Goal: Task Accomplishment & Management: Use online tool/utility

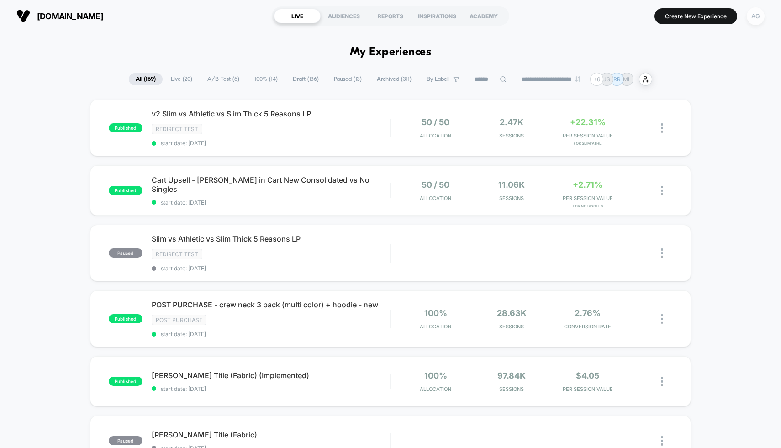
click at [237, 18] on div "AG" at bounding box center [756, 16] width 18 height 18
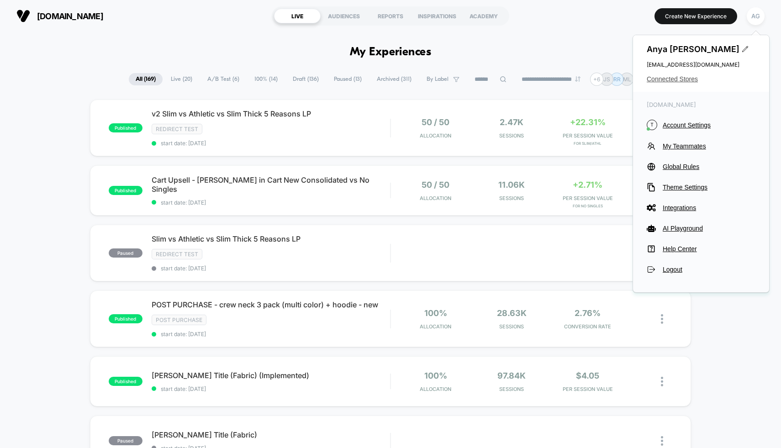
click at [237, 79] on span "Connected Stores" at bounding box center [701, 78] width 109 height 7
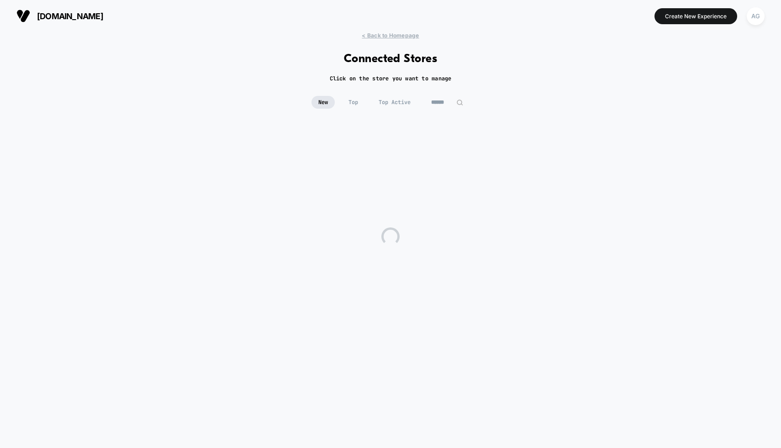
click at [237, 108] on div "New Top Top Active" at bounding box center [390, 109] width 781 height 26
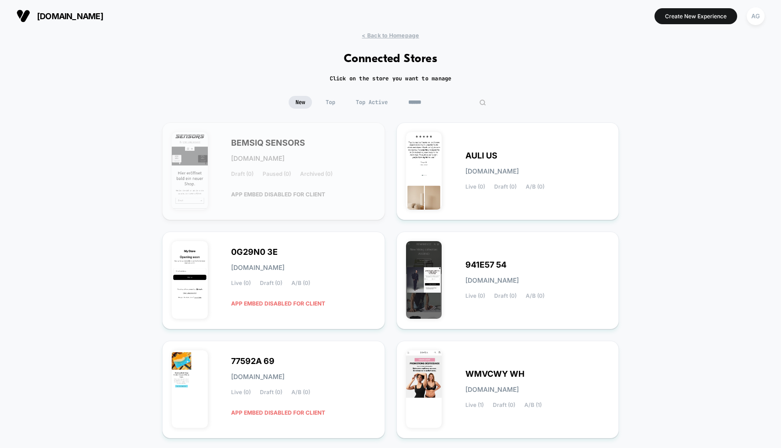
click at [237, 104] on input at bounding box center [447, 102] width 91 height 13
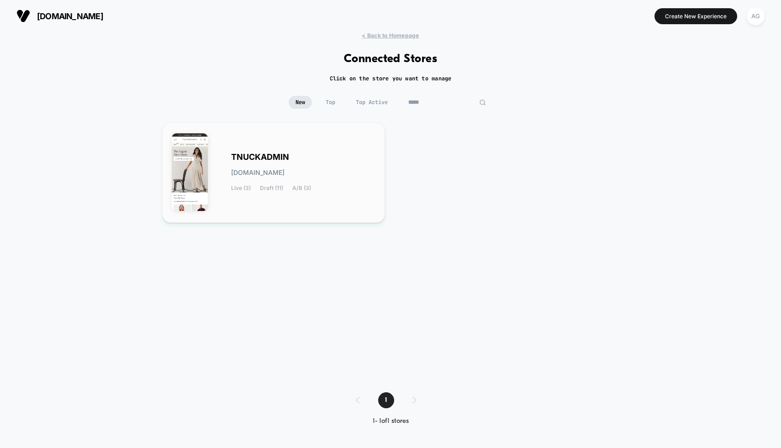
type input "*****"
click at [237, 174] on span "[DOMAIN_NAME]" at bounding box center [257, 172] width 53 height 6
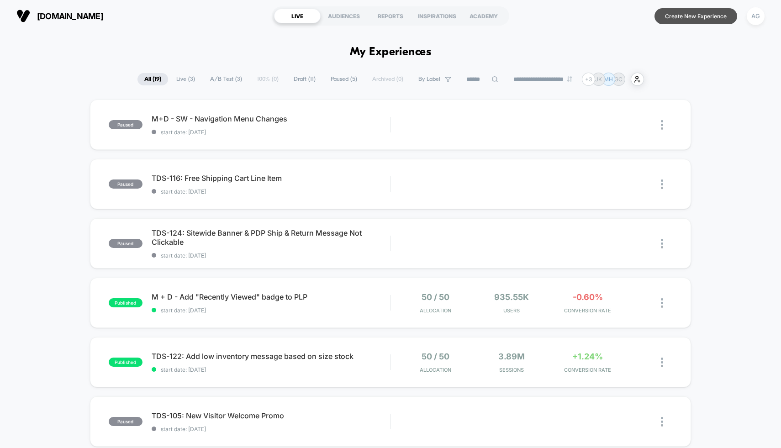
click at [237, 12] on button "Create New Experience" at bounding box center [696, 16] width 83 height 16
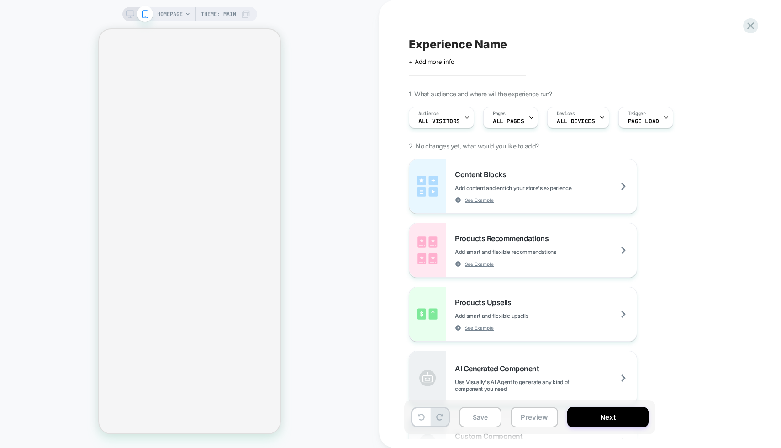
click at [170, 14] on span "HOMEPAGE" at bounding box center [170, 14] width 26 height 15
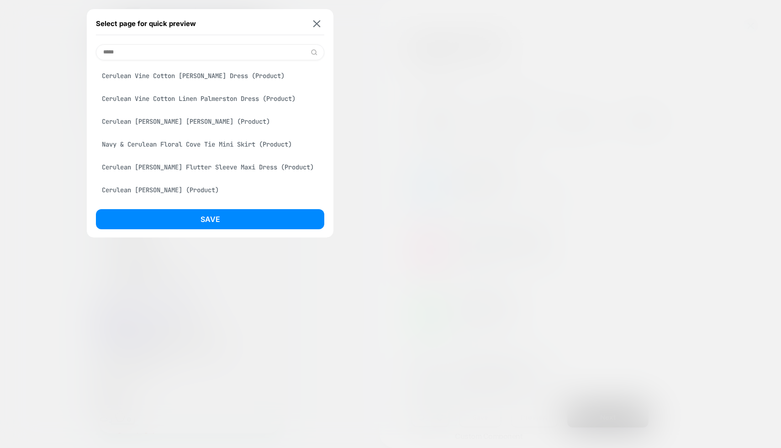
type input "*****"
click at [190, 74] on div "Cerulean Vine Cotton [PERSON_NAME] Dress (Product)" at bounding box center [210, 75] width 228 height 17
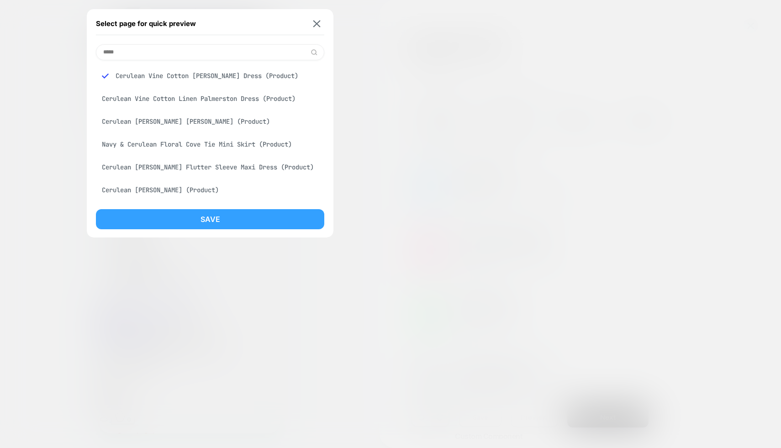
click at [206, 222] on button "Save" at bounding box center [210, 219] width 228 height 20
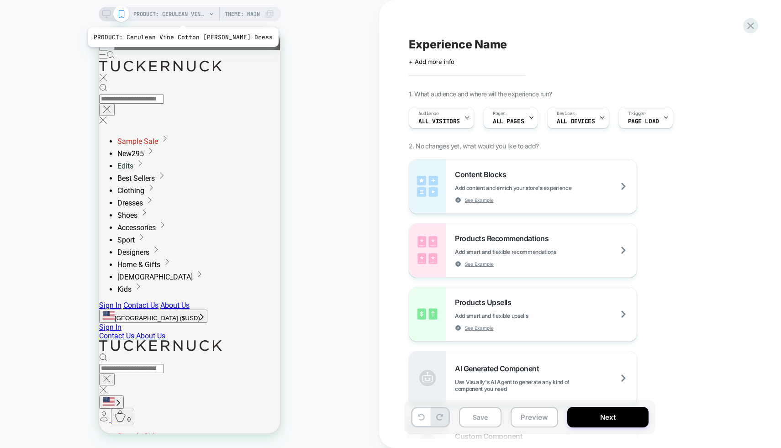
click at [183, 16] on span "PRODUCT: Cerulean Vine Cotton [PERSON_NAME] Dress" at bounding box center [169, 14] width 73 height 15
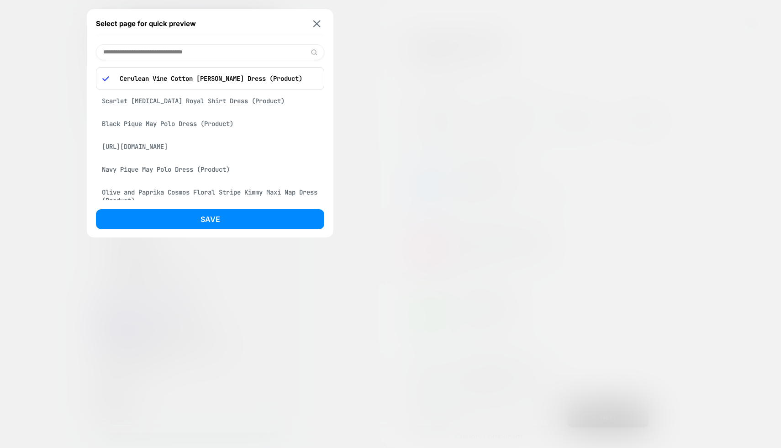
click at [194, 49] on input at bounding box center [210, 52] width 228 height 16
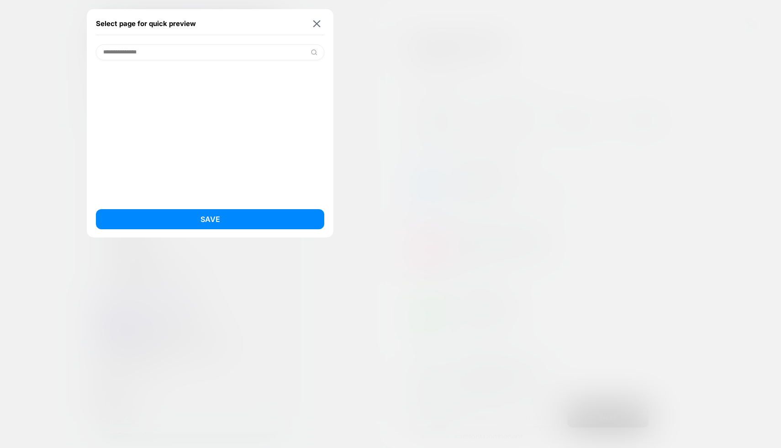
type input "**********"
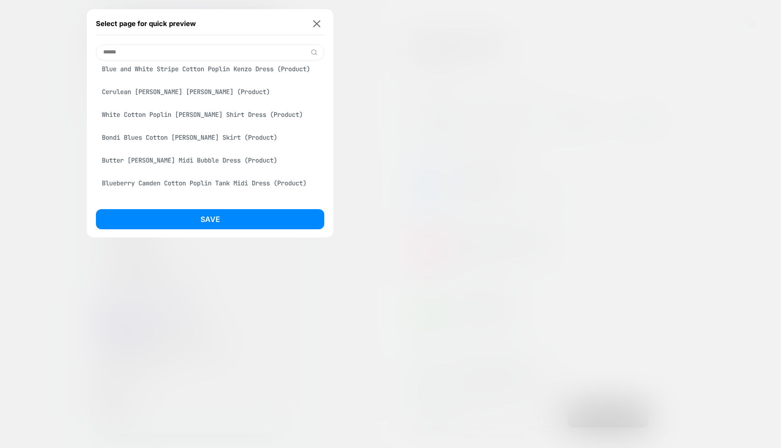
scroll to position [107, 0]
type input "******"
click at [202, 99] on div "Cerulean [PERSON_NAME] [PERSON_NAME] (Product)" at bounding box center [210, 90] width 228 height 17
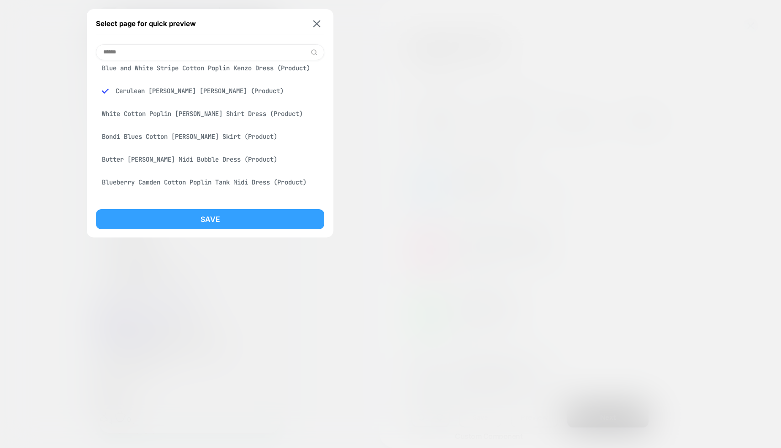
click at [199, 210] on button "Save" at bounding box center [210, 219] width 228 height 20
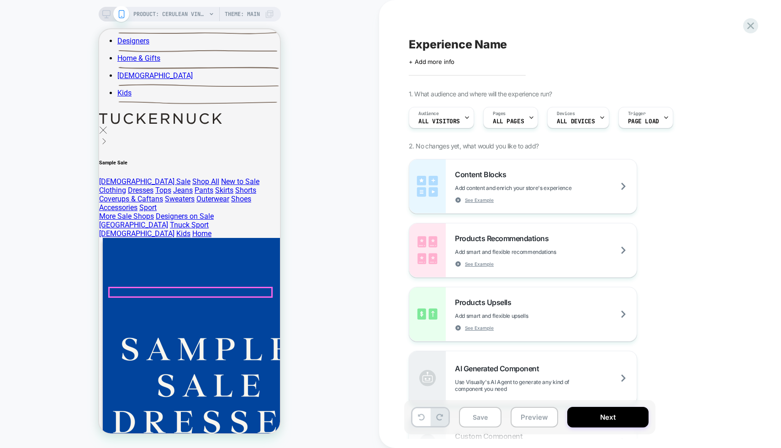
scroll to position [539, 0]
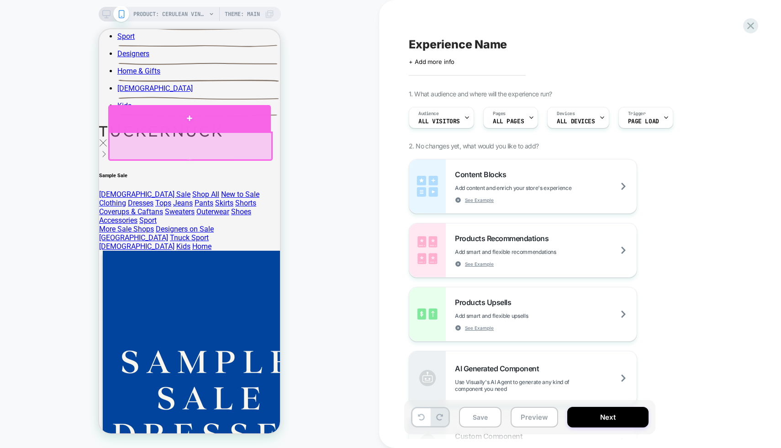
click at [237, 124] on div at bounding box center [189, 118] width 163 height 26
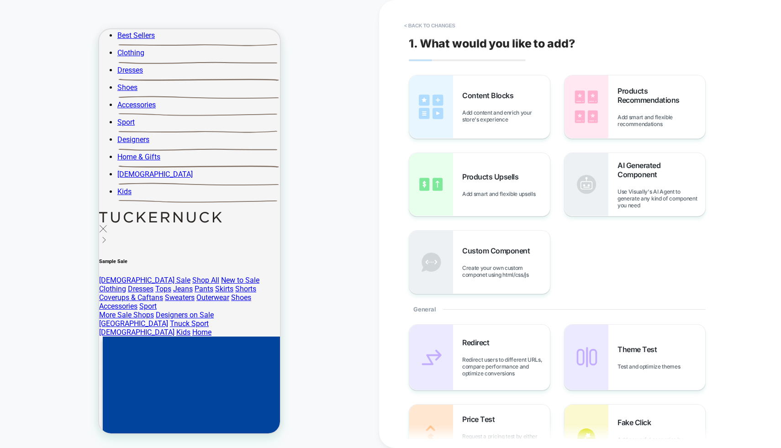
scroll to position [449, 0]
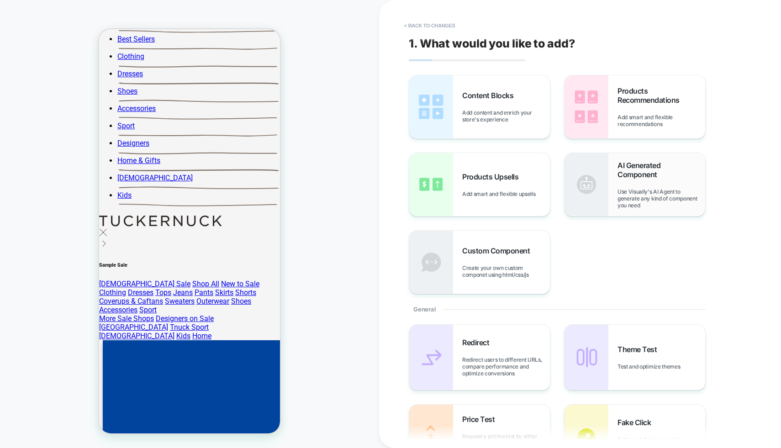
click at [237, 183] on img at bounding box center [587, 184] width 44 height 63
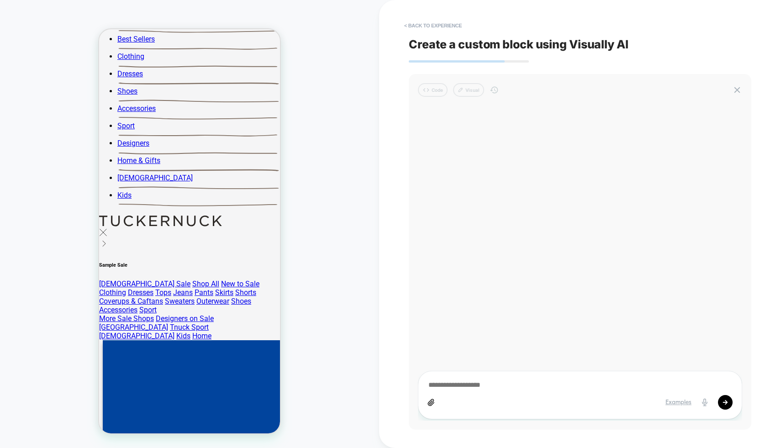
click at [237, 154] on div at bounding box center [580, 263] width 324 height 315
click at [237, 330] on textarea at bounding box center [580, 385] width 305 height 10
type textarea "*"
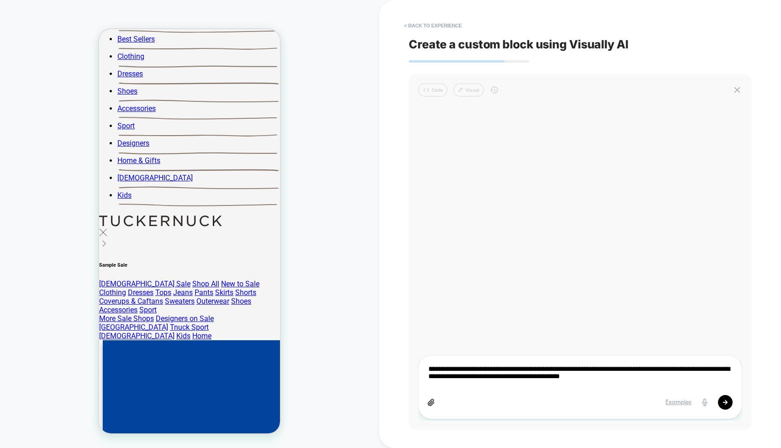
paste textarea "**********"
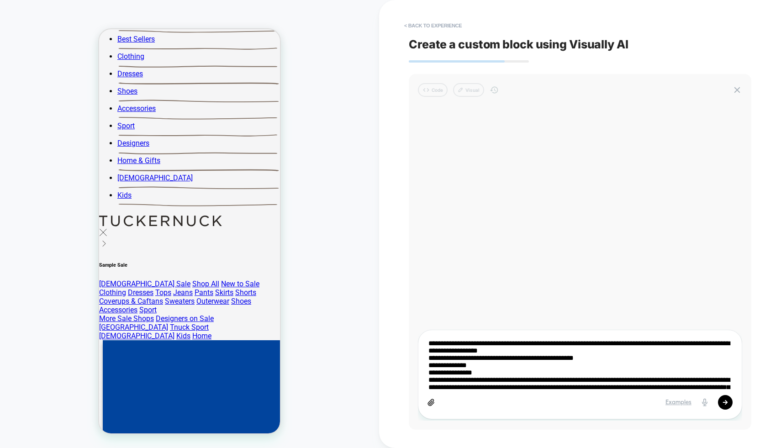
scroll to position [0, 0]
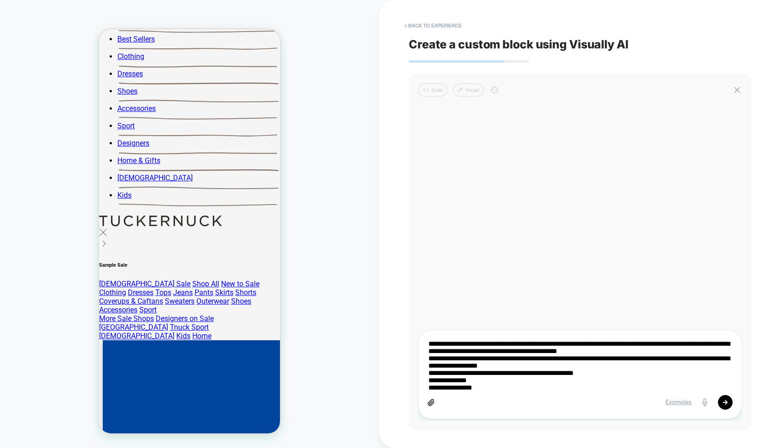
click at [237, 330] on textarea at bounding box center [580, 364] width 305 height 51
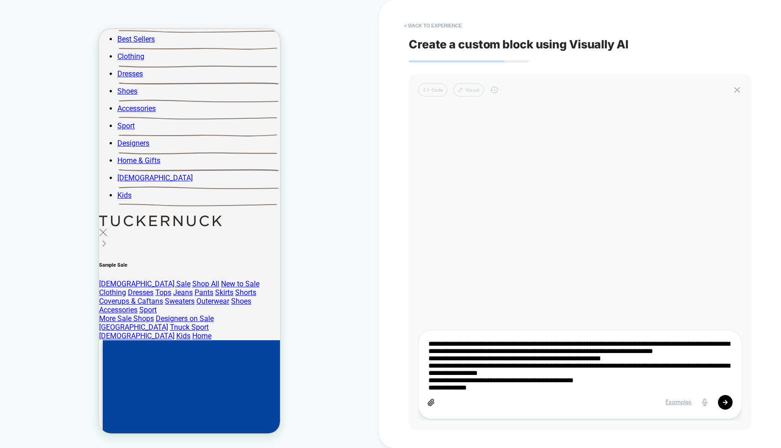
type textarea "**********"
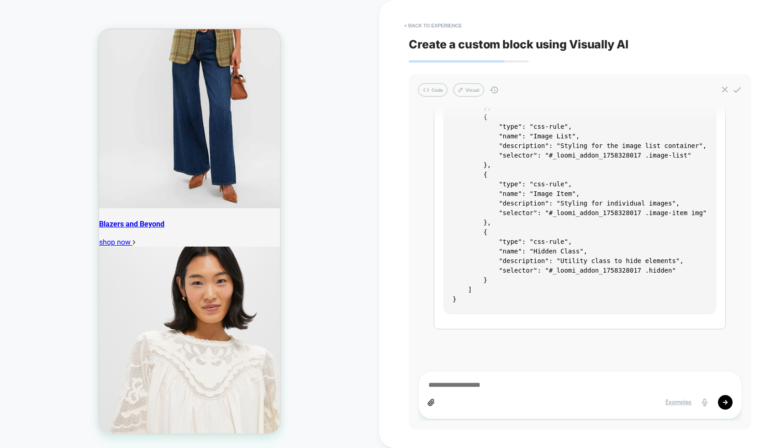
scroll to position [5193, 0]
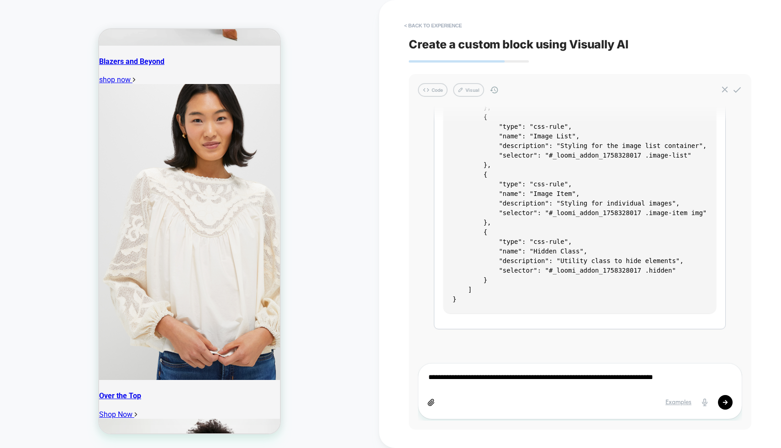
paste textarea "**********"
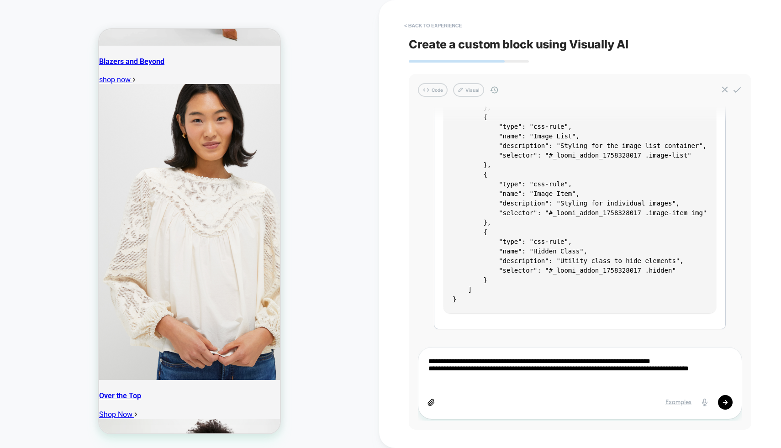
paste textarea "**********"
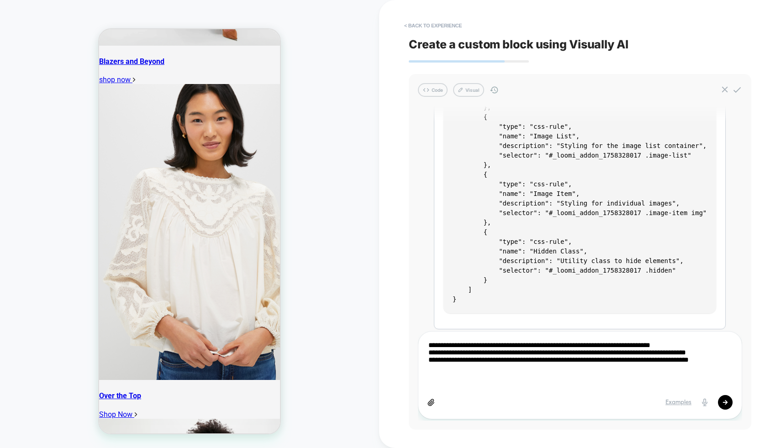
paste textarea "**********"
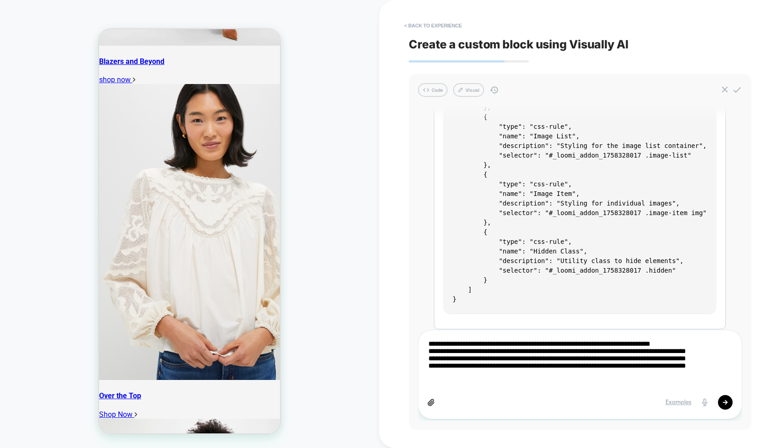
click at [237, 330] on textarea "**********" at bounding box center [580, 364] width 305 height 51
paste textarea "**********"
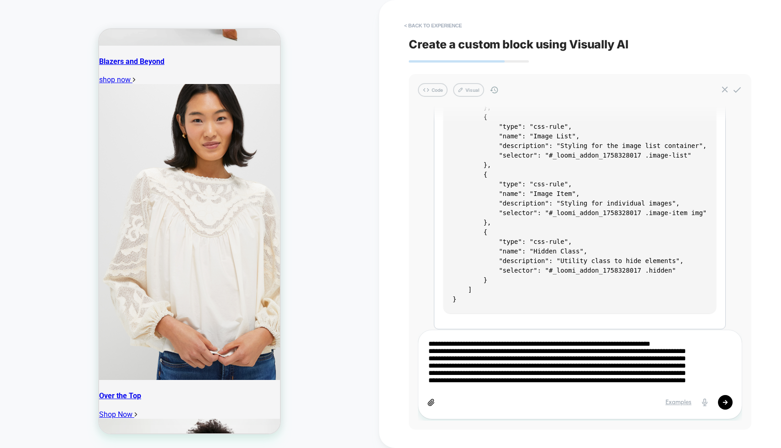
scroll to position [37, 0]
paste textarea "**********"
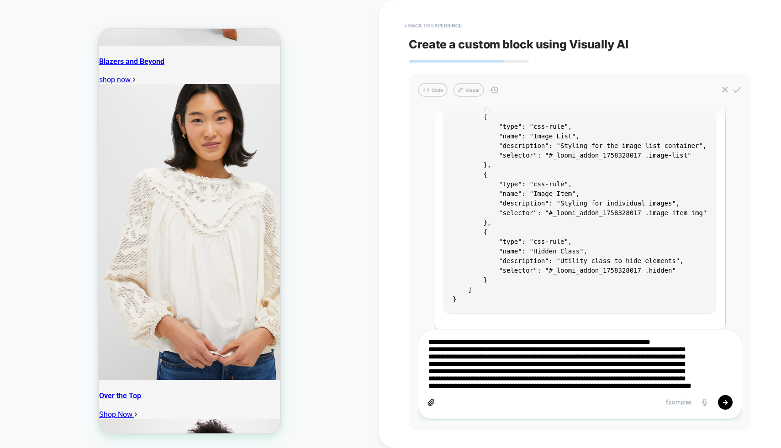
scroll to position [69, 0]
type textarea "**********"
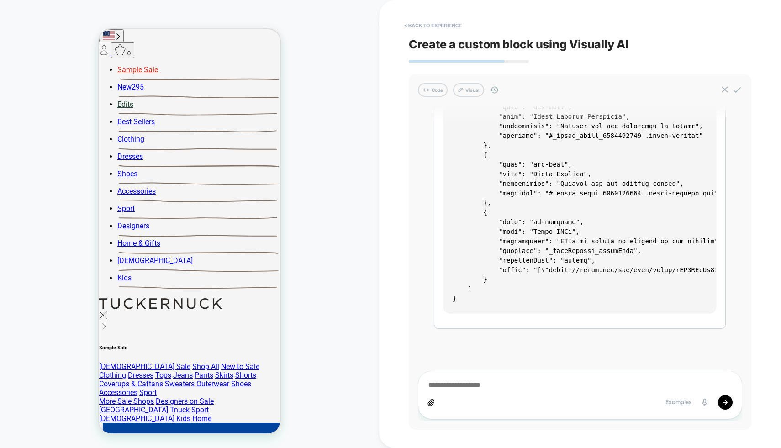
scroll to position [589, 0]
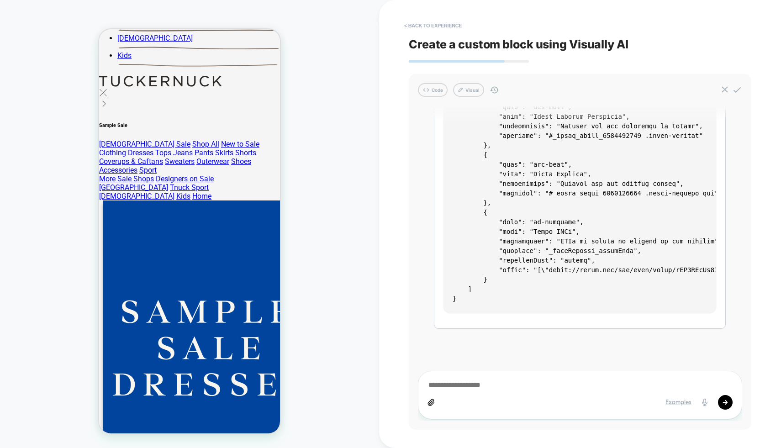
click at [237, 325] on div "< Back to experience Create a custom block using Visually AI Code Visual Visual…" at bounding box center [580, 224] width 402 height 448
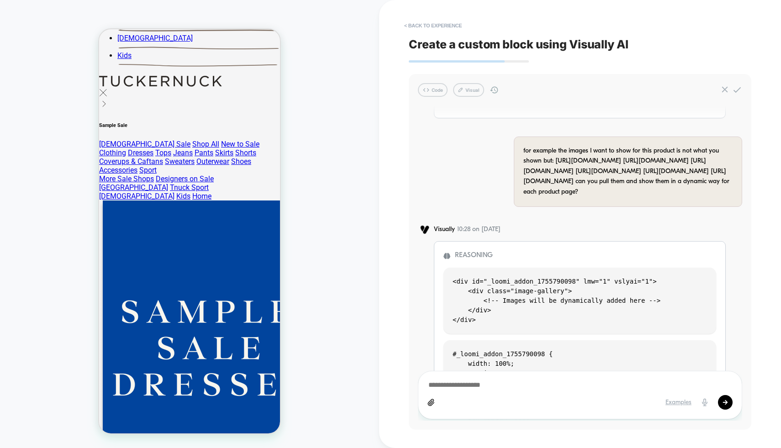
scroll to position [1521, 0]
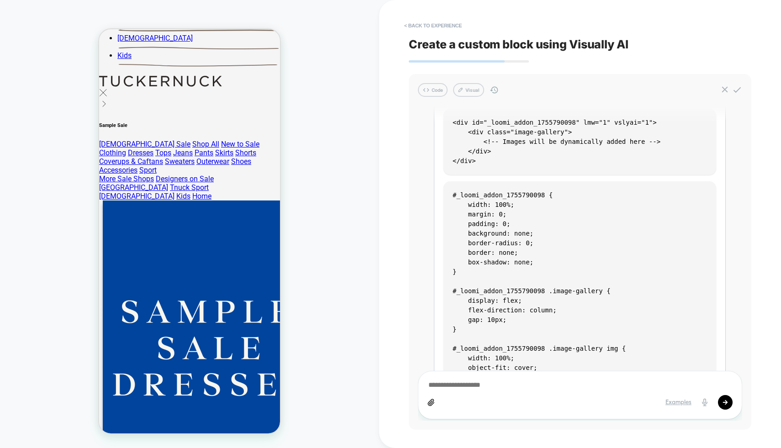
click at [237, 330] on textarea at bounding box center [580, 385] width 305 height 10
type textarea "**********"
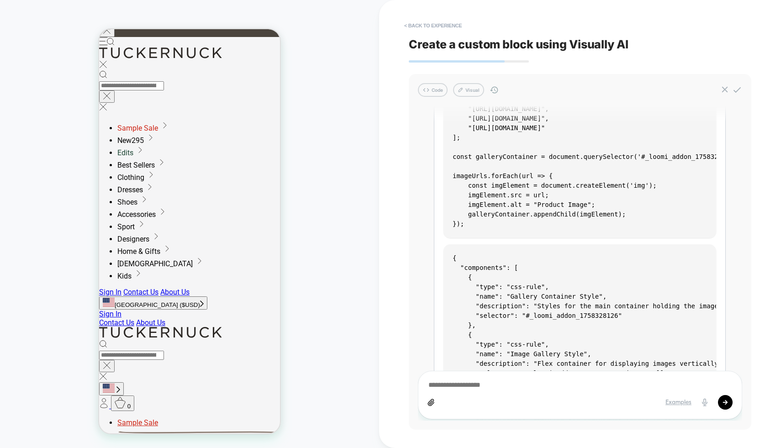
scroll to position [2918, 0]
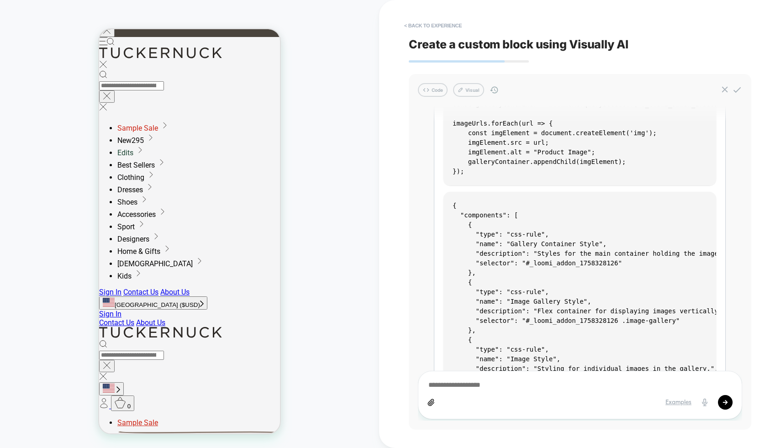
drag, startPoint x: 487, startPoint y: 205, endPoint x: 442, endPoint y: 131, distance: 86.7
click at [237, 130] on div "Reasoning Design HTML structure Create an HTML container to host the dynamicall…" at bounding box center [580, 34] width 292 height 807
copy code "const imageUrls = [ "[URL][DOMAIN_NAME]", "[URL][DOMAIN_NAME]", "[URL][DOMAIN_N…"
click at [237, 330] on textarea at bounding box center [580, 385] width 305 height 10
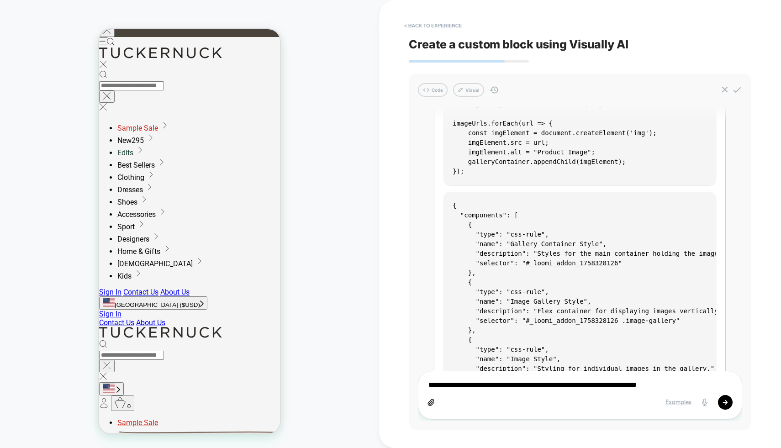
type textarea "**********"
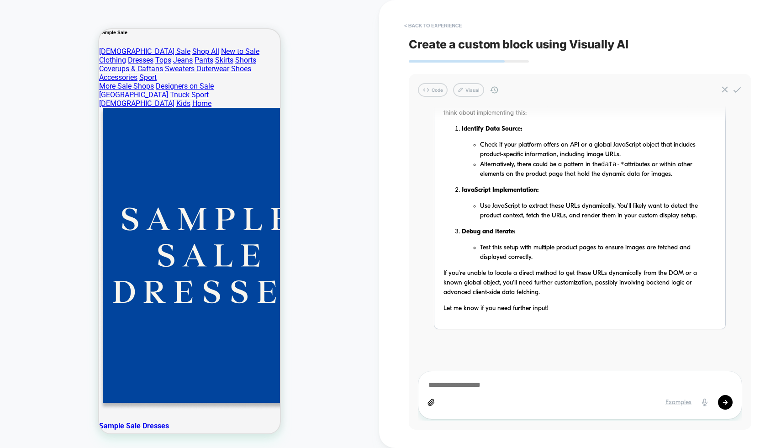
scroll to position [754, 0]
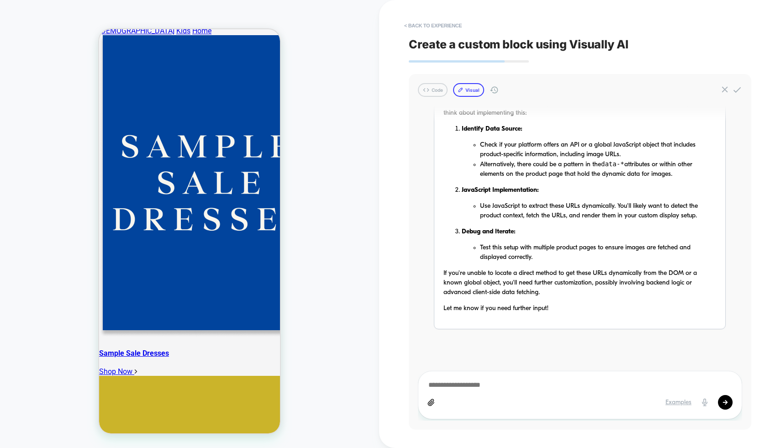
click at [237, 90] on button "Visual" at bounding box center [468, 90] width 31 height 14
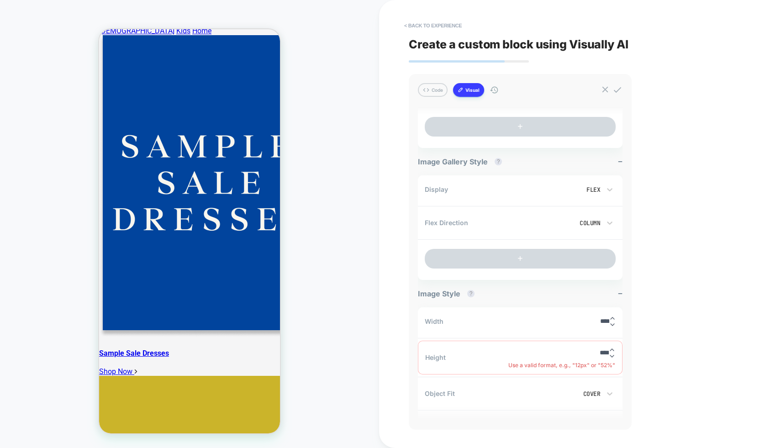
scroll to position [375, 0]
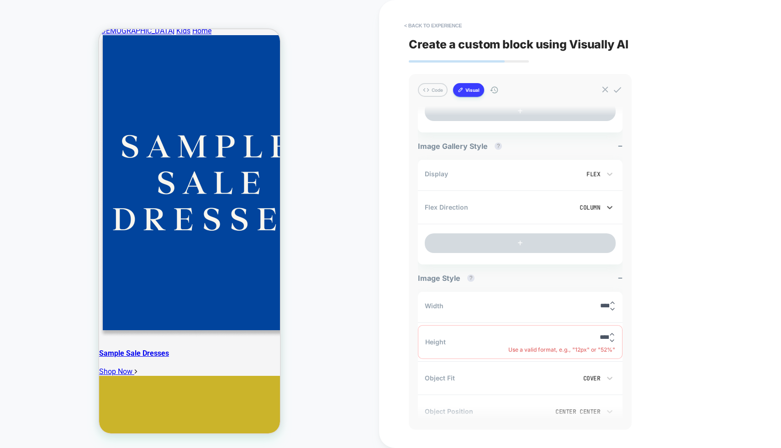
click at [237, 211] on div "Column" at bounding box center [572, 208] width 66 height 10
click at [237, 289] on div "Column Reverse" at bounding box center [577, 289] width 69 height 19
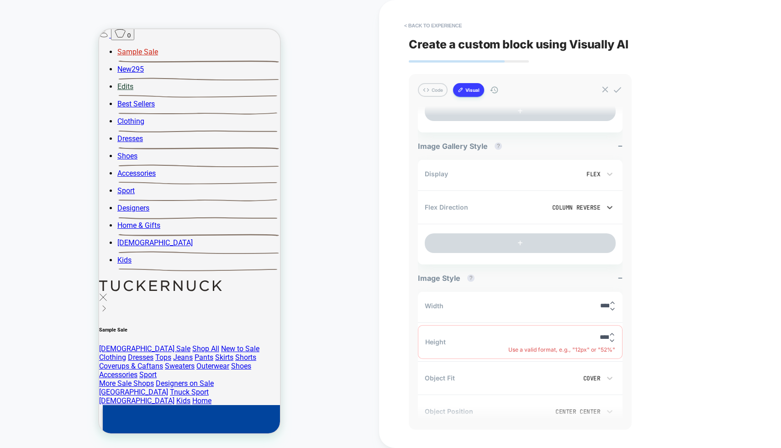
scroll to position [531, 0]
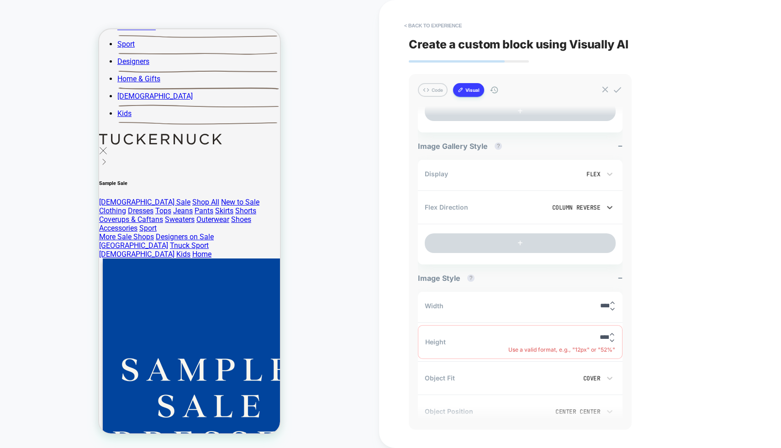
click at [237, 205] on div "Column Reverse" at bounding box center [572, 208] width 57 height 8
click at [237, 273] on div "Column" at bounding box center [577, 269] width 69 height 19
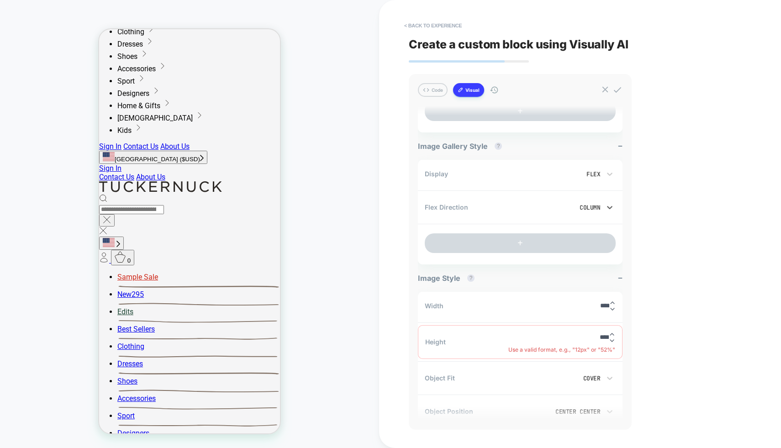
scroll to position [150, 0]
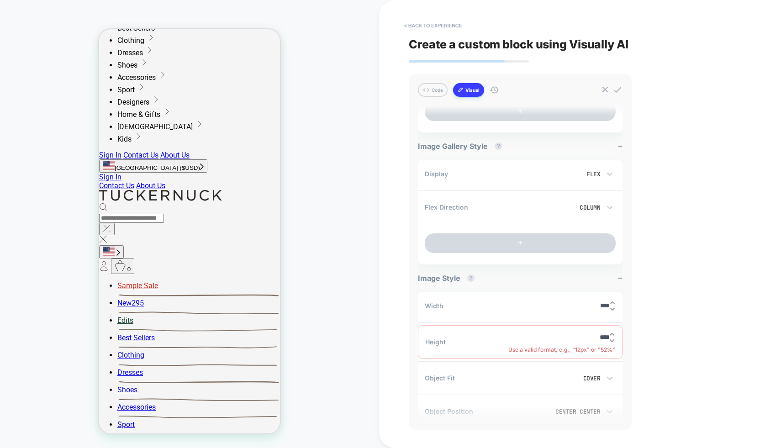
click at [237, 90] on icon at bounding box center [494, 89] width 8 height 7
click at [237, 91] on icon at bounding box center [494, 89] width 8 height 7
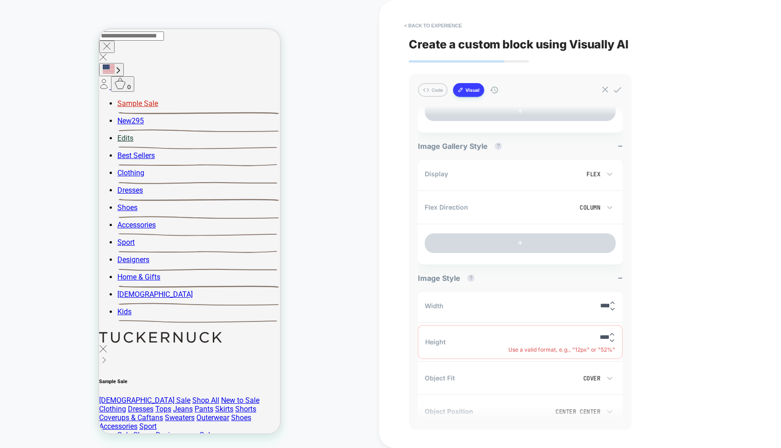
scroll to position [334, 0]
click at [237, 203] on div "Column" at bounding box center [572, 208] width 66 height 10
click at [237, 225] on div "Row" at bounding box center [577, 231] width 69 height 19
click at [237, 90] on icon at bounding box center [605, 89] width 6 height 6
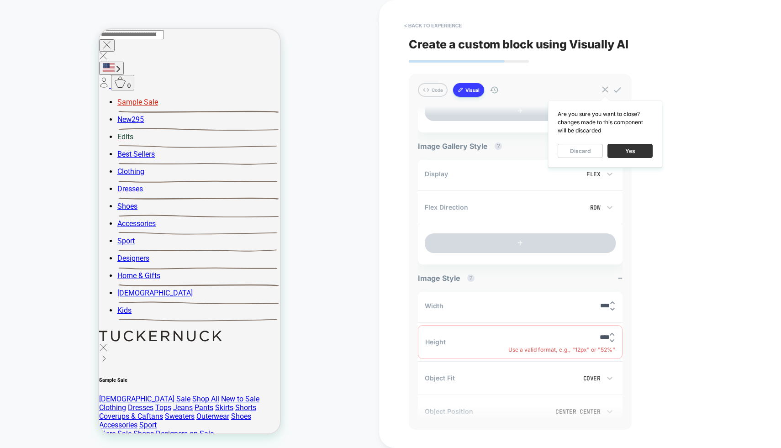
click at [237, 154] on button "Yes" at bounding box center [630, 151] width 45 height 14
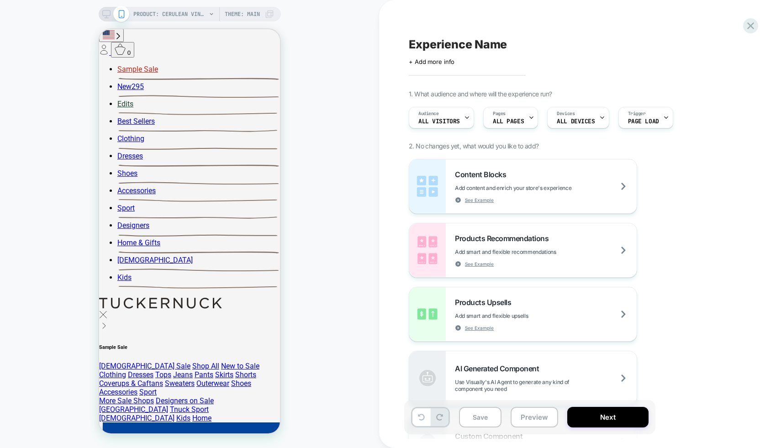
scroll to position [377, 0]
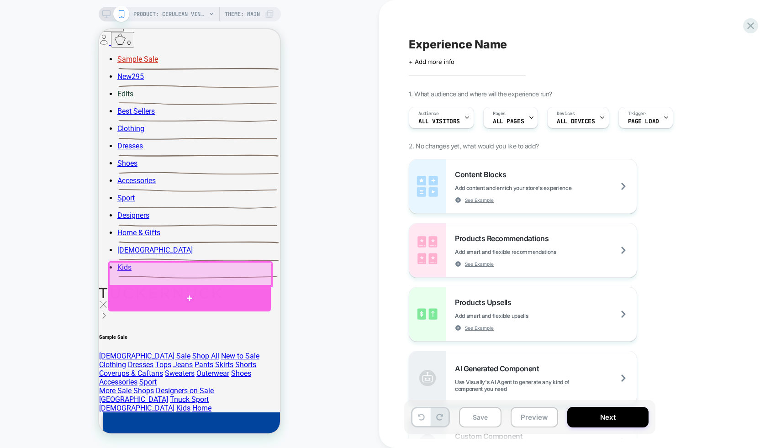
click at [205, 290] on div at bounding box center [189, 298] width 163 height 26
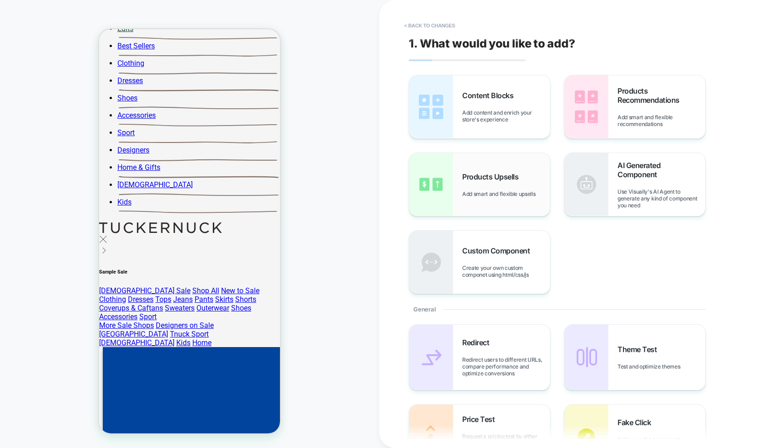
scroll to position [449, 0]
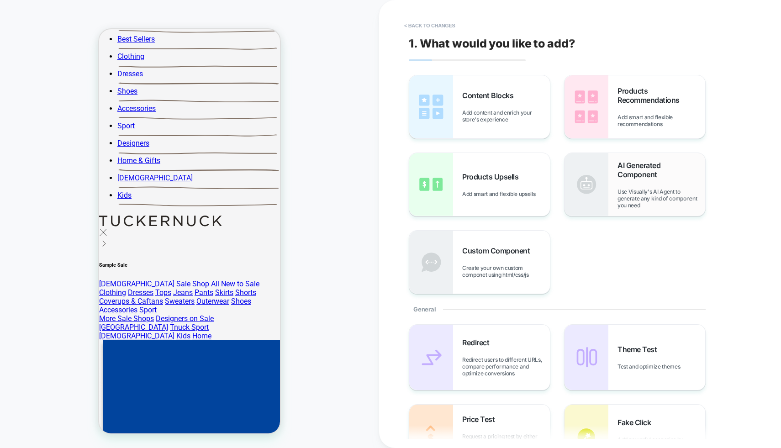
click at [237, 180] on img at bounding box center [587, 184] width 44 height 63
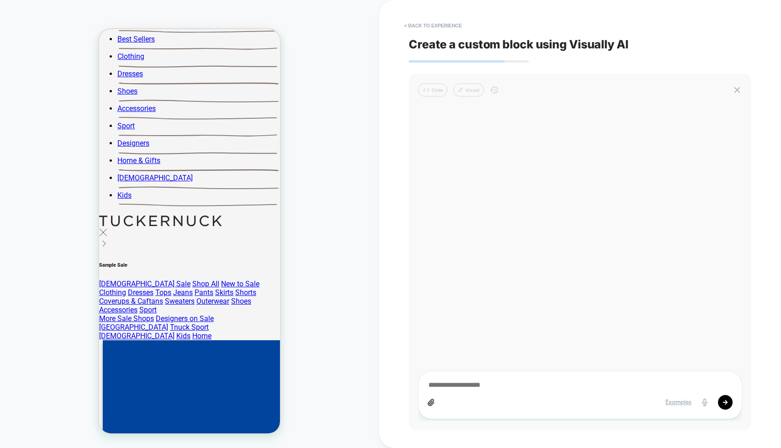
click at [237, 330] on textarea at bounding box center [580, 385] width 305 height 10
paste textarea "**********"
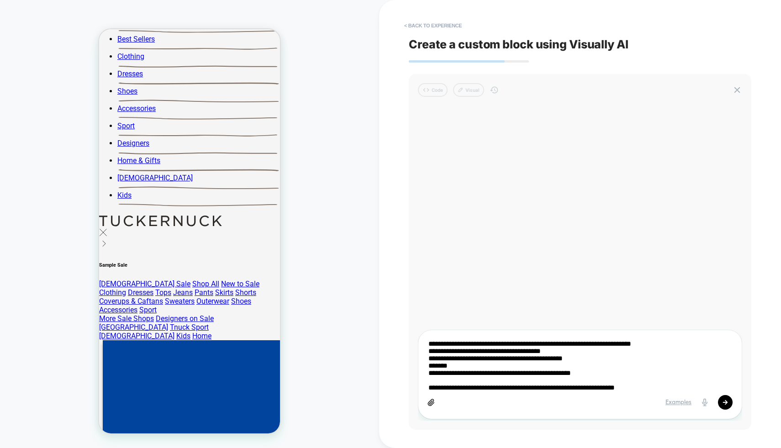
type textarea "**********"
click at [237, 330] on icon at bounding box center [725, 402] width 5 height 5
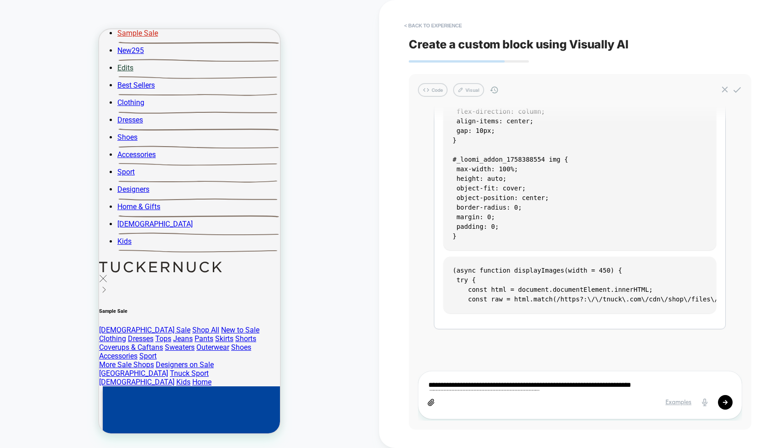
scroll to position [318, 0]
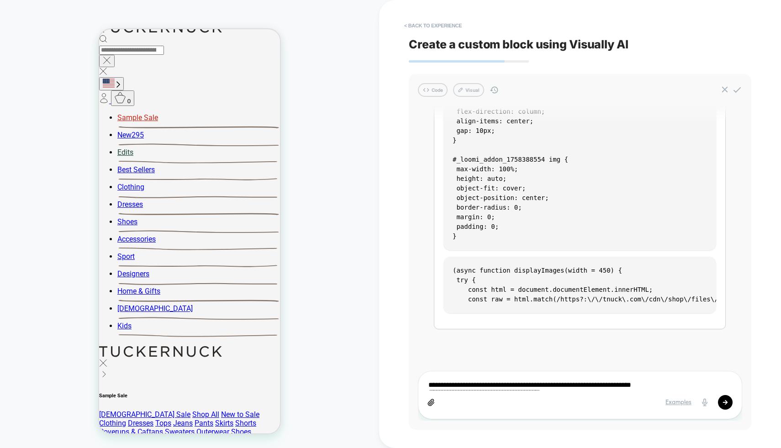
click at [237, 330] on div "Examples" at bounding box center [580, 395] width 324 height 48
click at [237, 330] on textarea at bounding box center [580, 385] width 305 height 10
type textarea "*"
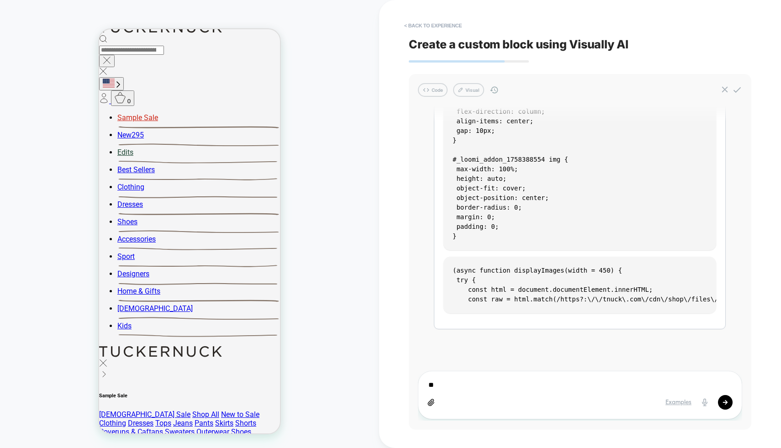
type textarea "*"
paste textarea "**********"
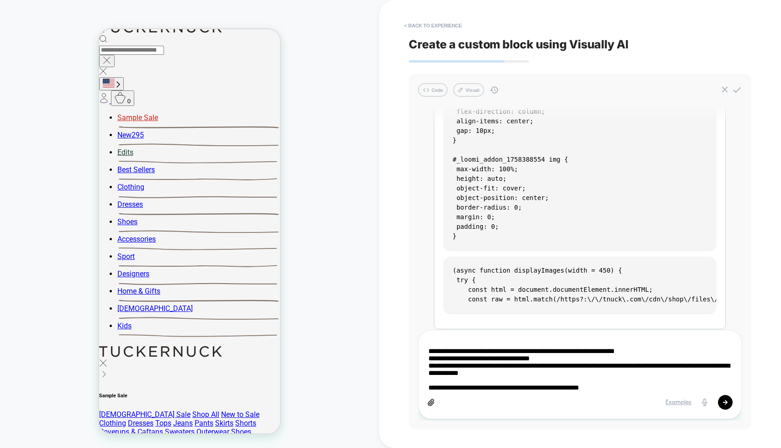
scroll to position [0, 0]
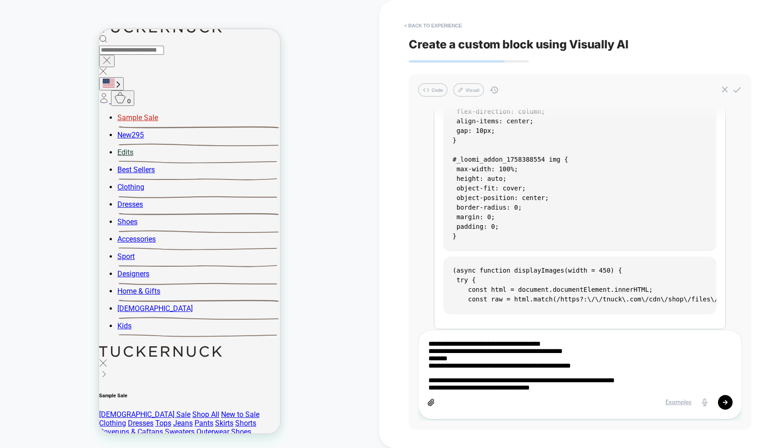
drag, startPoint x: 560, startPoint y: 343, endPoint x: 425, endPoint y: 347, distance: 135.2
click at [237, 330] on div "**********" at bounding box center [580, 375] width 324 height 90
type textarea "**********"
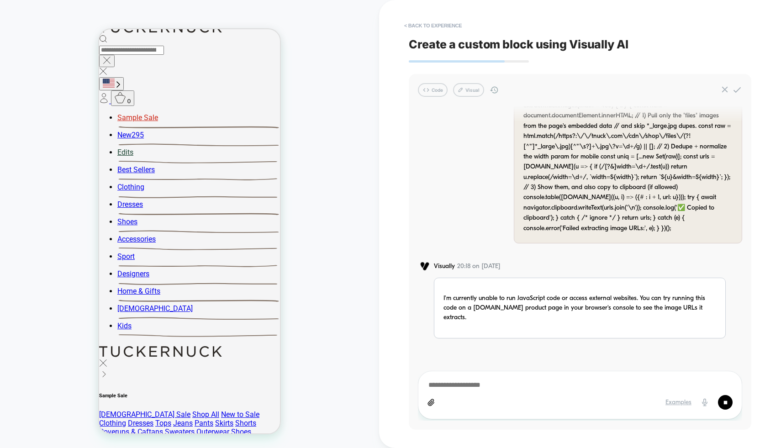
scroll to position [689, 0]
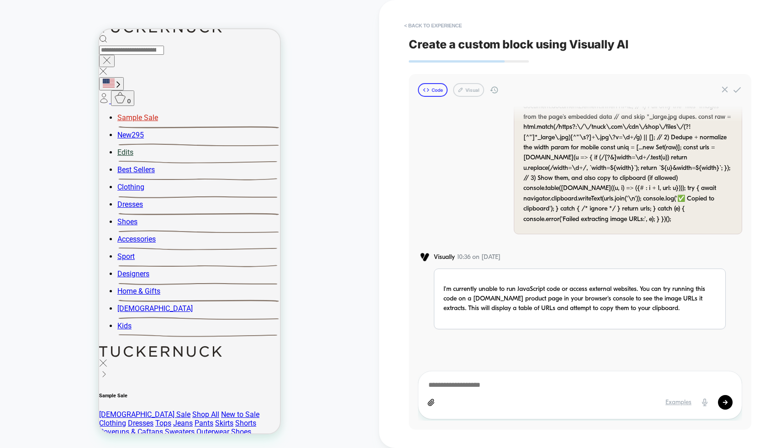
click at [237, 92] on button "Code" at bounding box center [433, 90] width 30 height 14
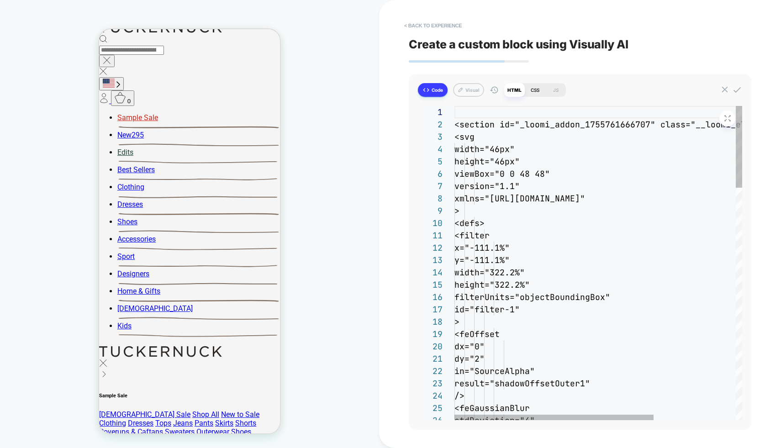
scroll to position [123, 0]
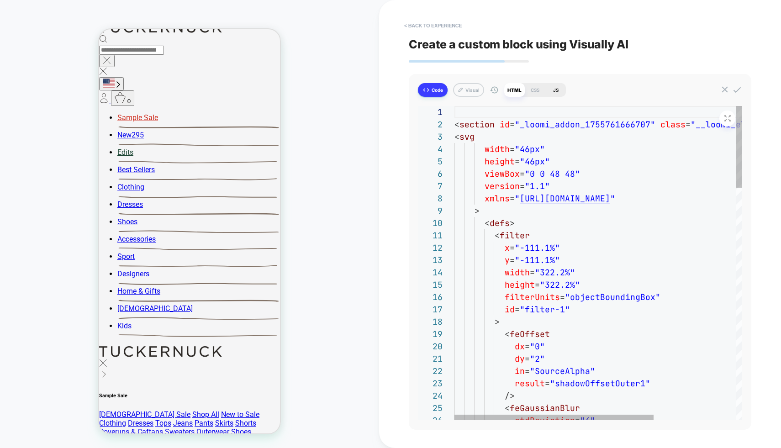
click at [237, 89] on div "JS" at bounding box center [555, 90] width 21 height 14
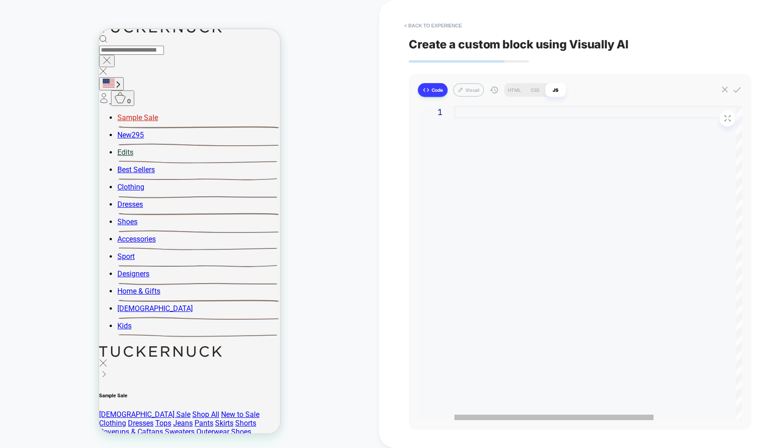
scroll to position [0, 0]
click at [237, 121] on div at bounding box center [598, 263] width 288 height 314
type textarea "**********"
click at [237, 90] on icon at bounding box center [737, 90] width 10 height 10
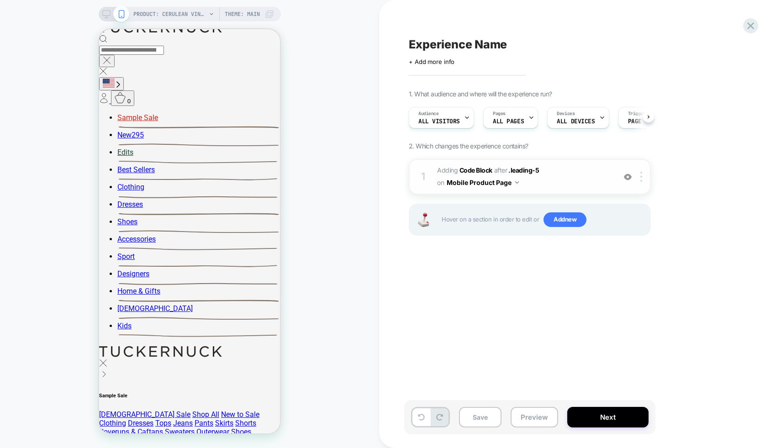
scroll to position [0, 0]
click at [237, 179] on img at bounding box center [641, 177] width 2 height 10
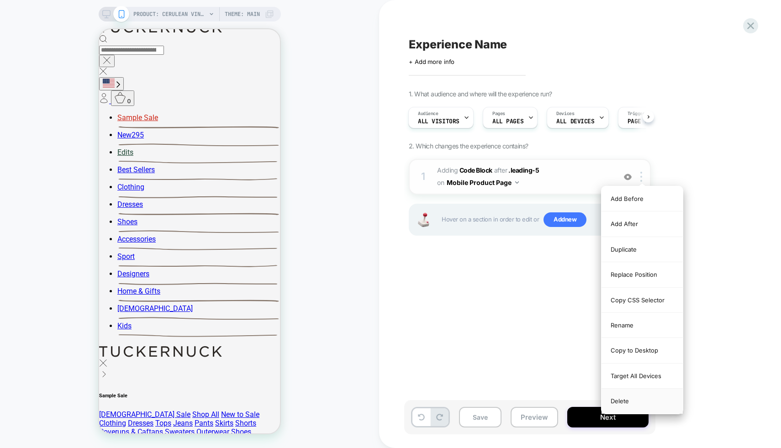
click at [237, 330] on div "Delete" at bounding box center [642, 401] width 81 height 25
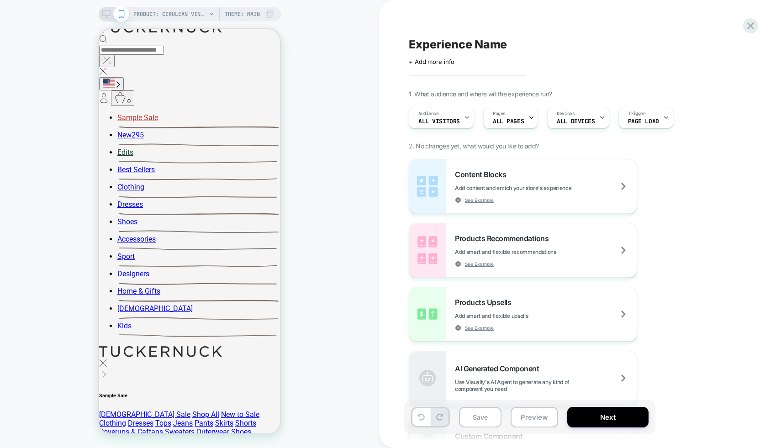
scroll to position [0, 0]
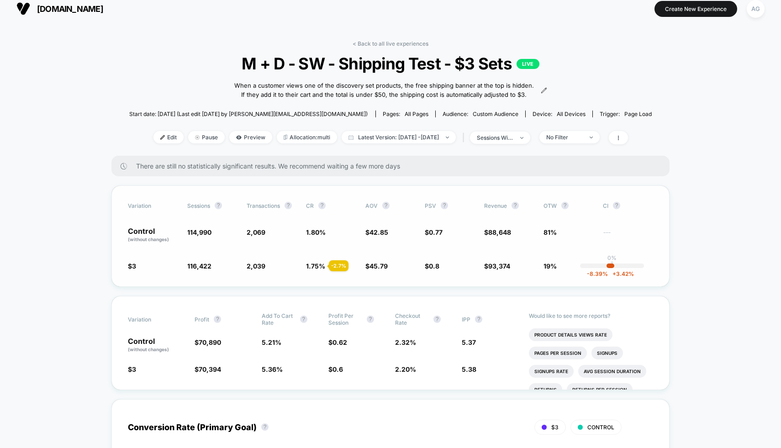
scroll to position [9, 0]
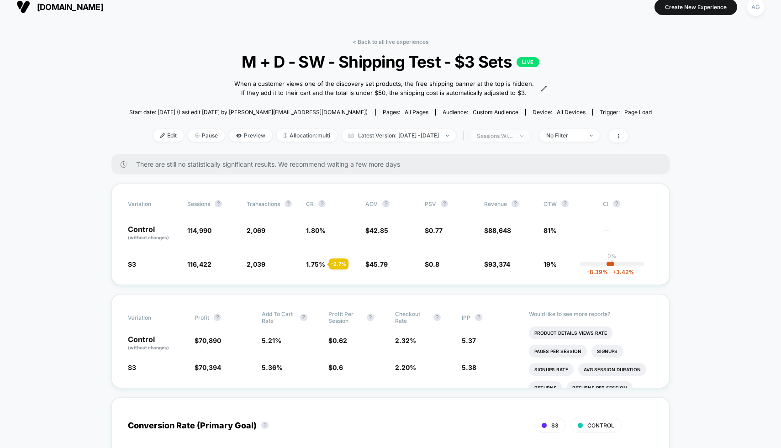
click at [528, 141] on span "sessions with impression" at bounding box center [500, 136] width 60 height 12
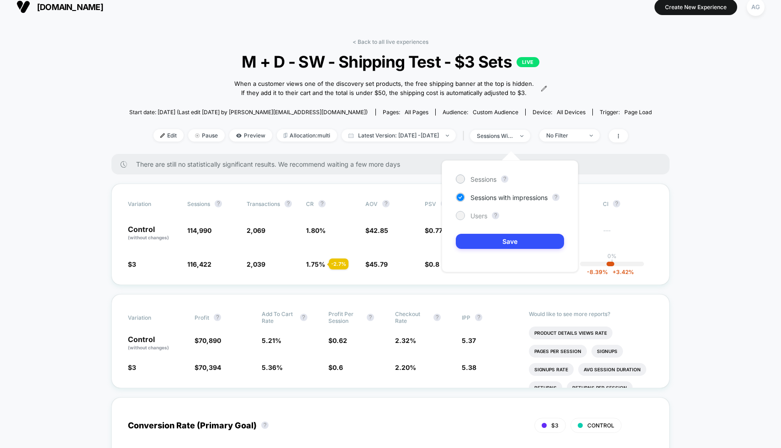
click at [475, 213] on span "Users" at bounding box center [478, 216] width 17 height 8
click at [483, 239] on button "Save" at bounding box center [510, 241] width 108 height 15
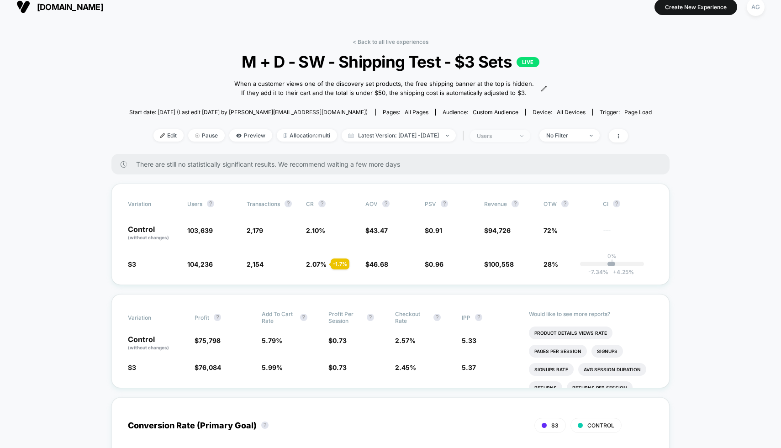
click at [513, 139] on div "users" at bounding box center [495, 135] width 37 height 7
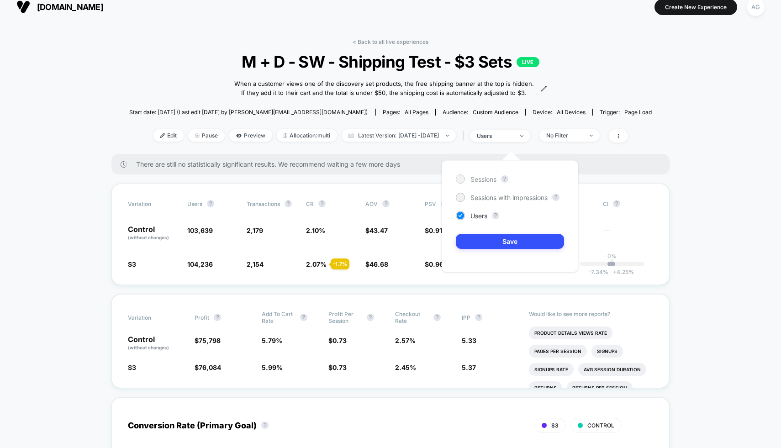
click at [488, 183] on div "Sessions" at bounding box center [476, 178] width 41 height 9
click at [502, 248] on button "Save" at bounding box center [510, 241] width 108 height 15
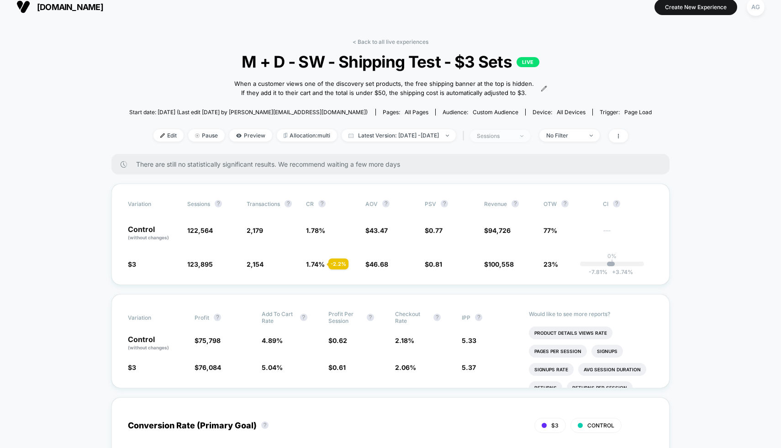
click at [525, 139] on span "sessions" at bounding box center [500, 136] width 60 height 12
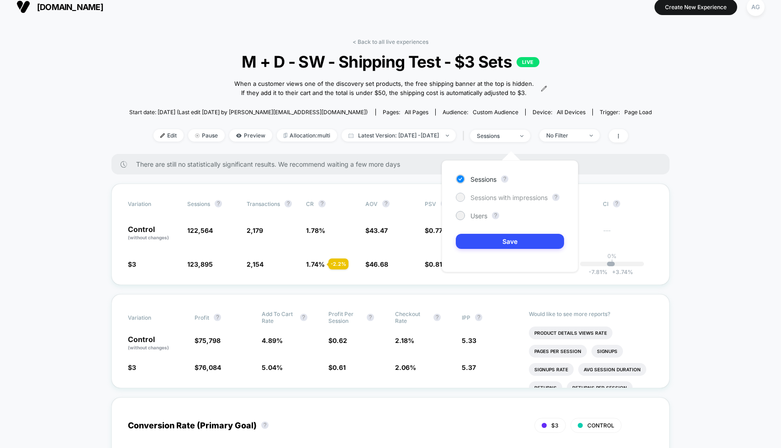
click at [508, 197] on span "Sessions with impressions" at bounding box center [508, 198] width 77 height 8
click at [511, 242] on button "Save" at bounding box center [510, 241] width 108 height 15
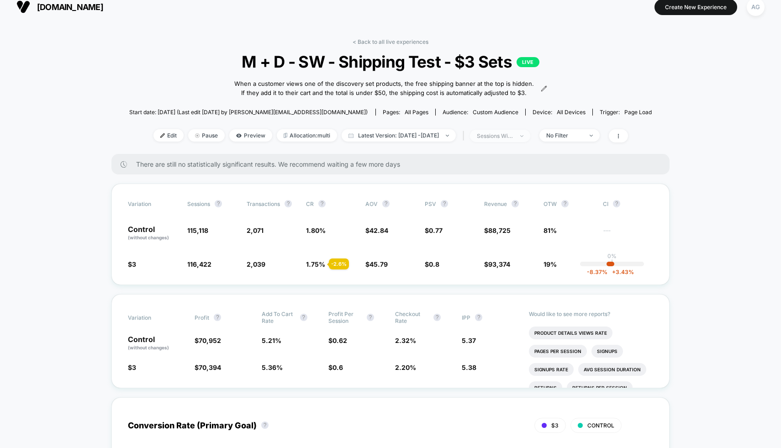
click at [528, 139] on span "sessions with impression" at bounding box center [500, 136] width 60 height 12
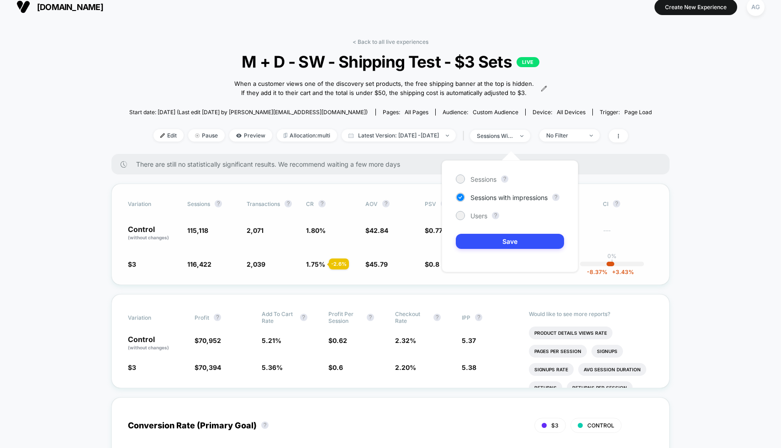
click at [593, 241] on span "81%" at bounding box center [569, 234] width 50 height 16
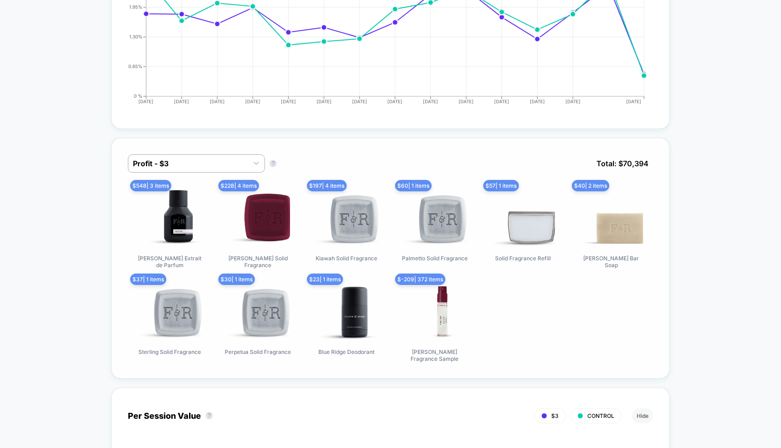
scroll to position [486, 0]
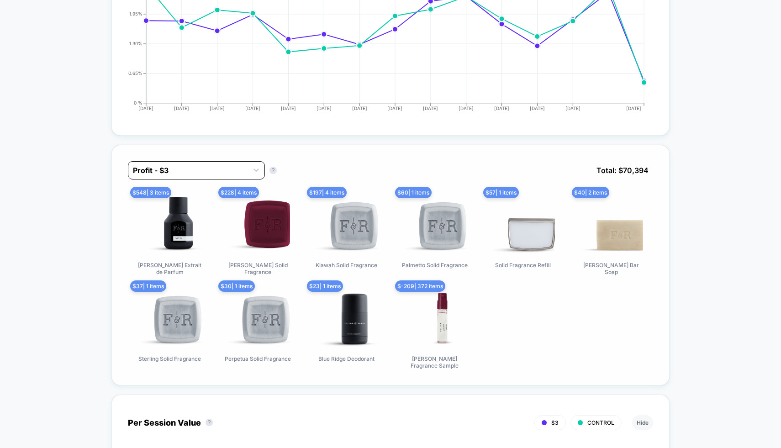
click at [222, 169] on div "Profit - $3" at bounding box center [196, 170] width 137 height 18
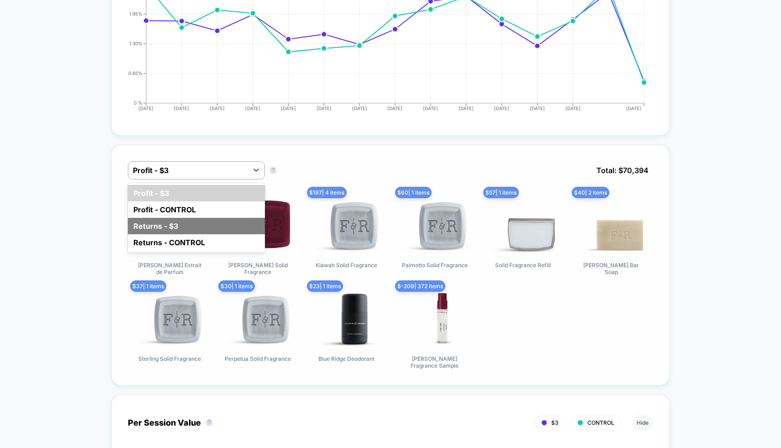
click at [176, 234] on div "Returns - $3" at bounding box center [196, 226] width 137 height 16
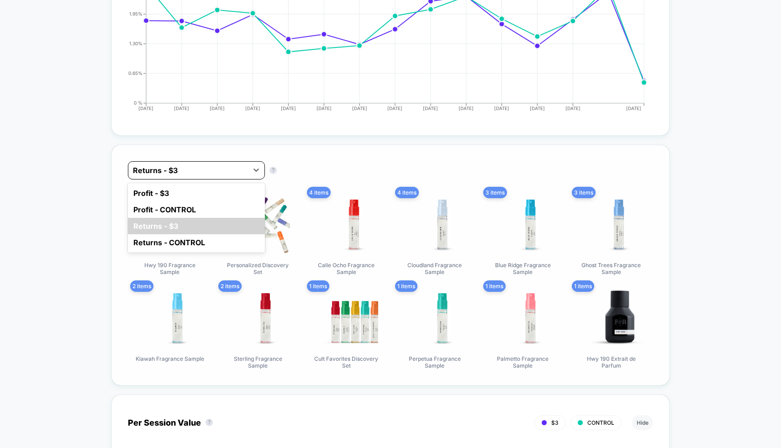
click at [202, 174] on div at bounding box center [188, 170] width 111 height 11
click at [195, 217] on div "Profit - CONTROL" at bounding box center [196, 209] width 137 height 16
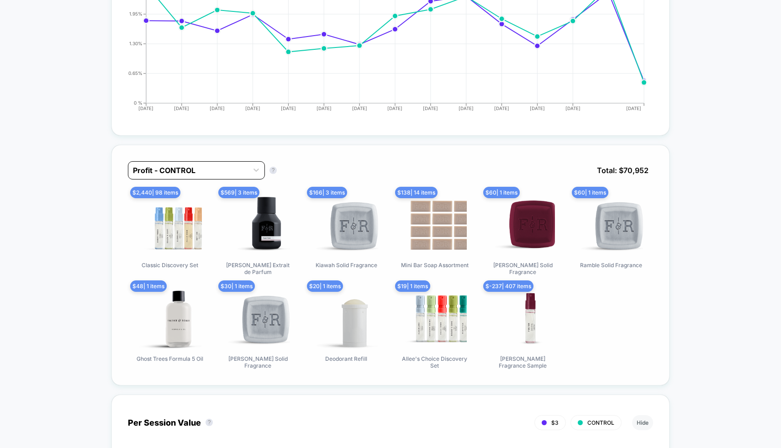
click at [217, 171] on div "Profit - CONTROL" at bounding box center [188, 170] width 120 height 15
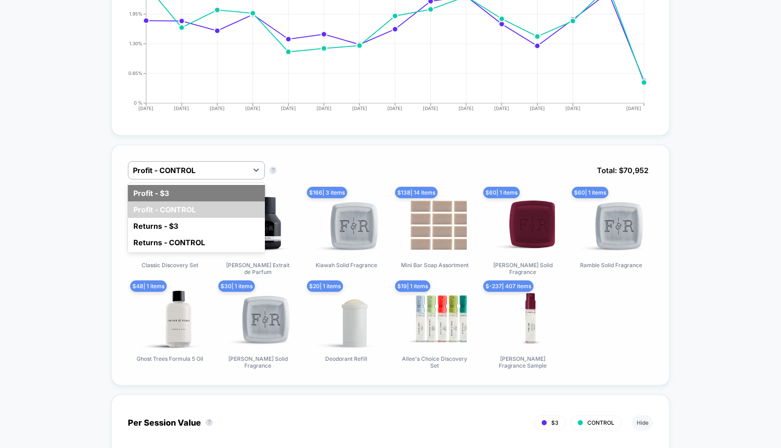
click at [200, 196] on div "Profit - $3" at bounding box center [196, 193] width 137 height 16
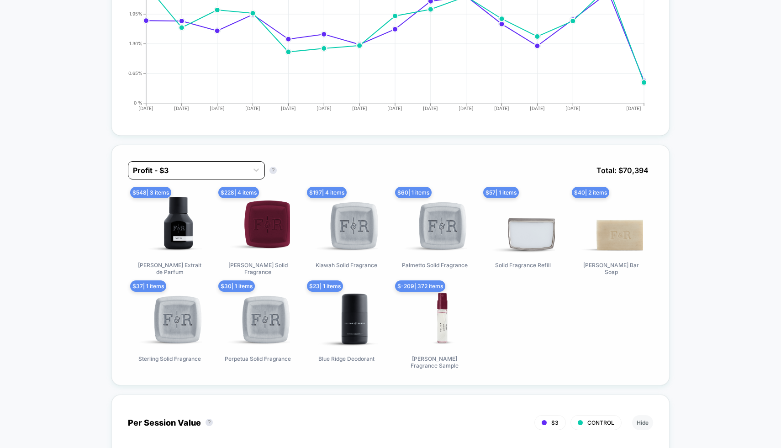
click at [204, 176] on div at bounding box center [188, 170] width 111 height 11
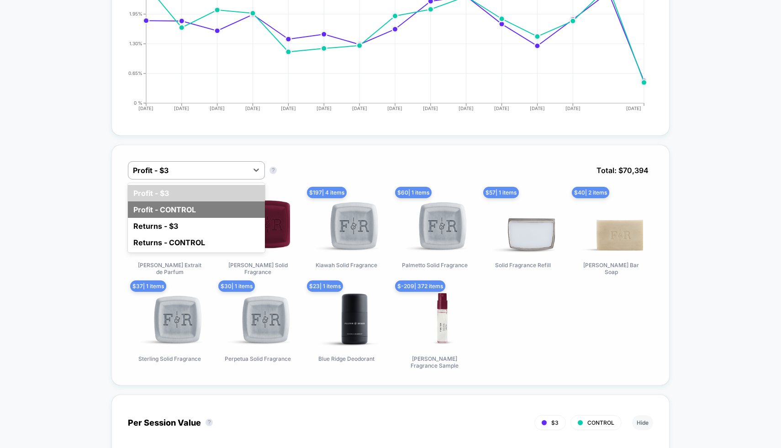
click at [185, 218] on div "Profit - CONTROL" at bounding box center [196, 209] width 137 height 16
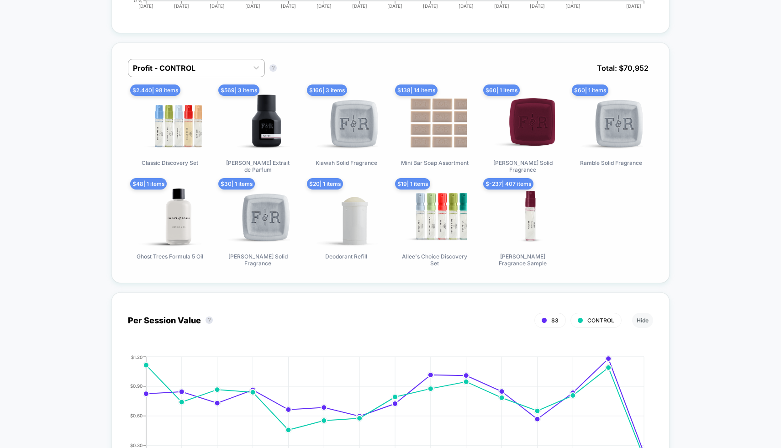
scroll to position [600, 0]
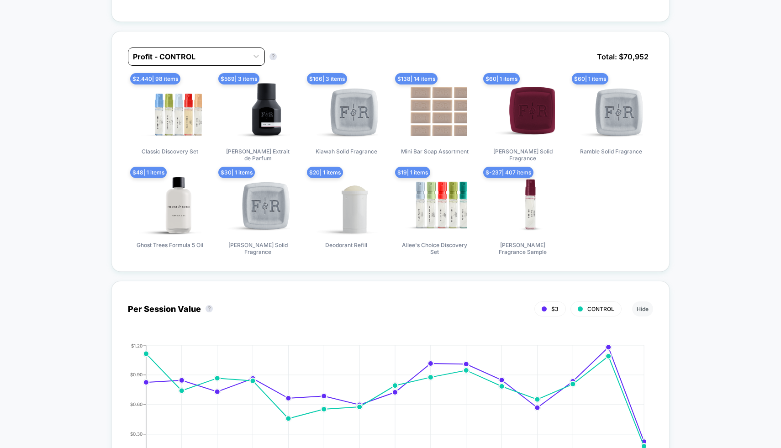
click at [194, 62] on div at bounding box center [188, 56] width 111 height 11
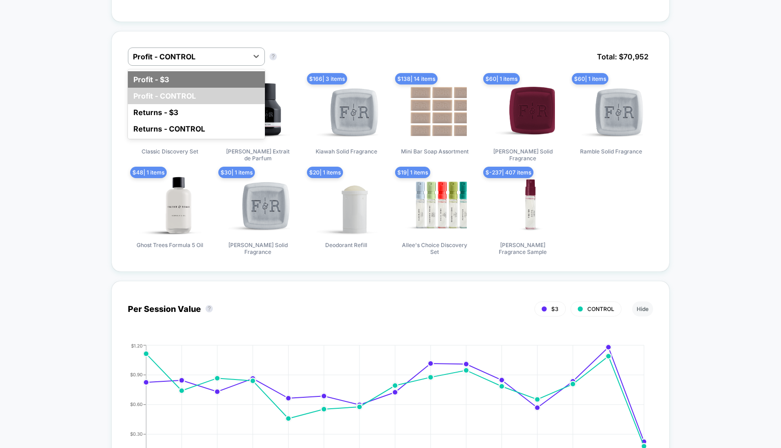
click at [191, 88] on div "Profit - $3" at bounding box center [196, 79] width 137 height 16
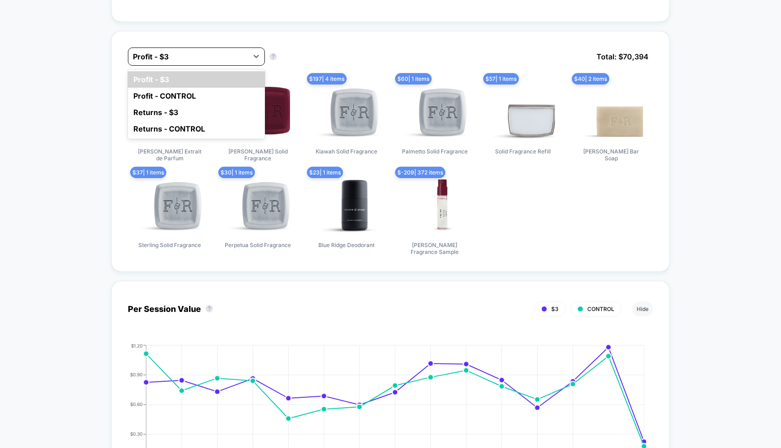
click at [163, 62] on div at bounding box center [188, 56] width 111 height 11
click at [167, 104] on div "Profit - CONTROL" at bounding box center [196, 96] width 137 height 16
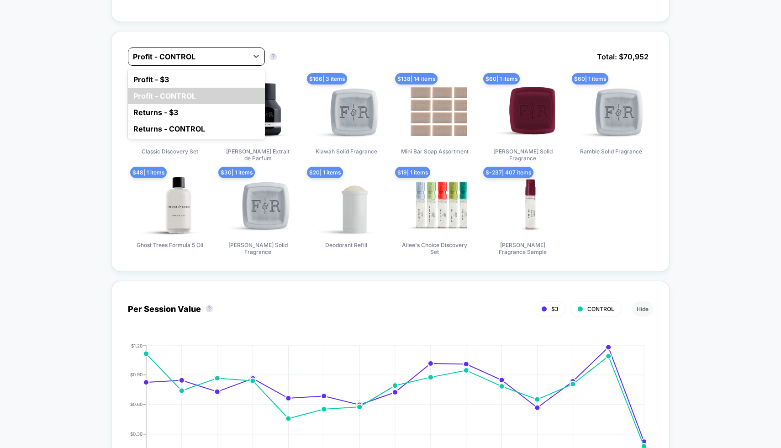
click at [168, 62] on div at bounding box center [188, 56] width 111 height 11
click at [168, 86] on div "Profit - $3" at bounding box center [196, 79] width 137 height 16
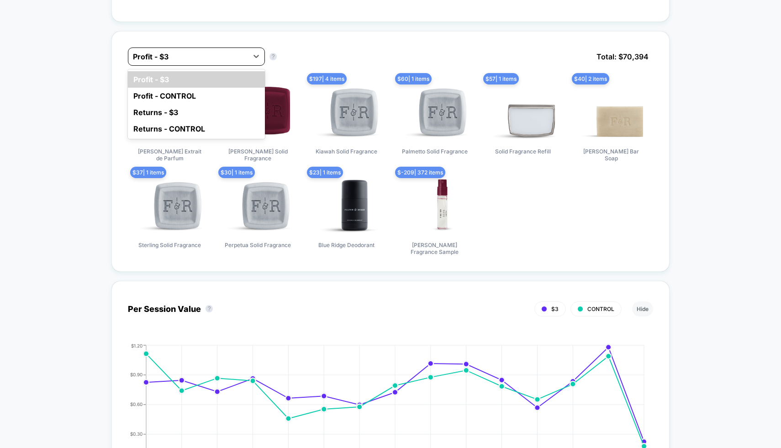
click at [176, 62] on div at bounding box center [188, 56] width 111 height 11
click at [176, 100] on div "Profit - CONTROL" at bounding box center [196, 96] width 137 height 16
